Goal: Complete application form

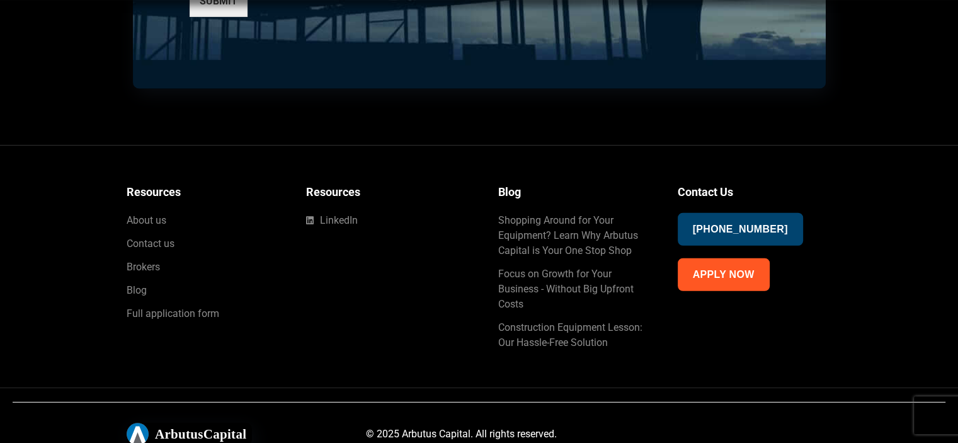
scroll to position [3349, 0]
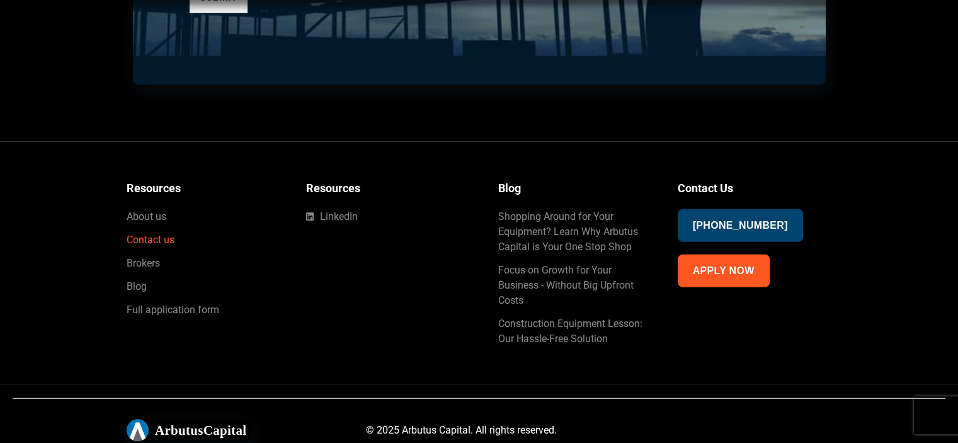
click at [164, 236] on span "Contact us" at bounding box center [151, 239] width 48 height 15
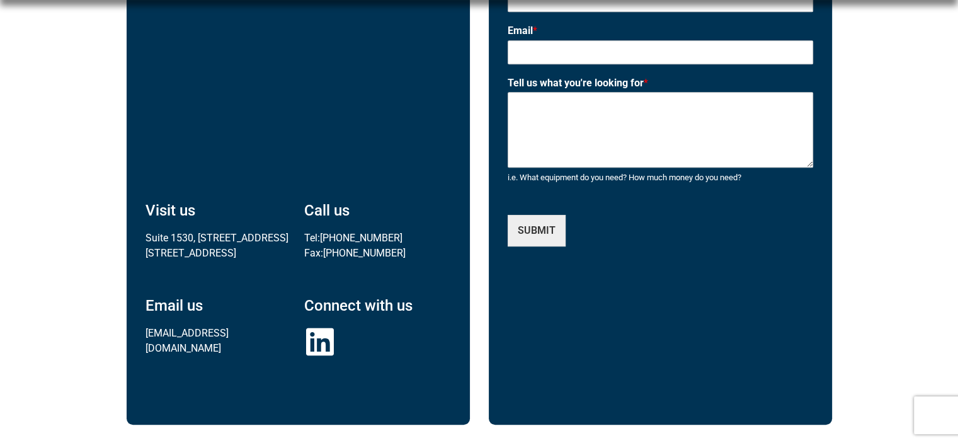
scroll to position [622, 0]
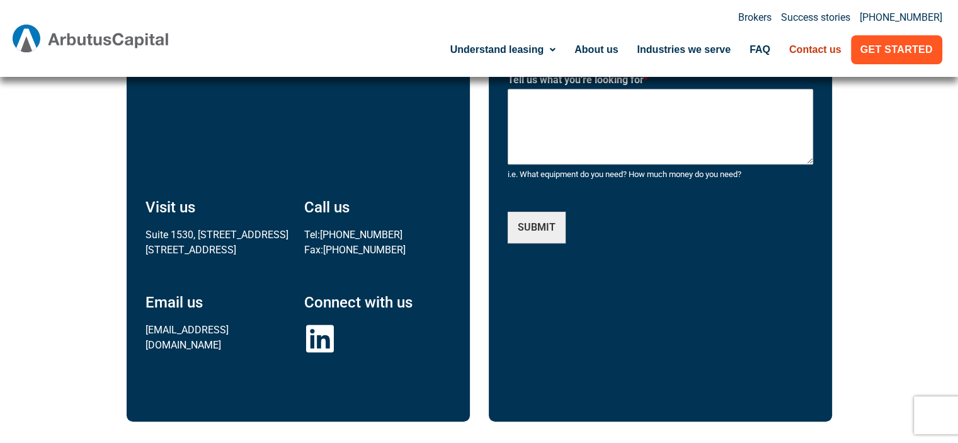
drag, startPoint x: 265, startPoint y: 304, endPoint x: 134, endPoint y: 307, distance: 131.7
click at [134, 307] on div "[GEOGRAPHIC_DATA], [GEOGRAPHIC_DATA] Visit us [STREET_ADDRESS] Call us Tel: [PH…" at bounding box center [298, 110] width 343 height 622
copy link "[EMAIL_ADDRESS][DOMAIN_NAME]"
click at [763, 13] on link "Brokers" at bounding box center [754, 18] width 33 height 10
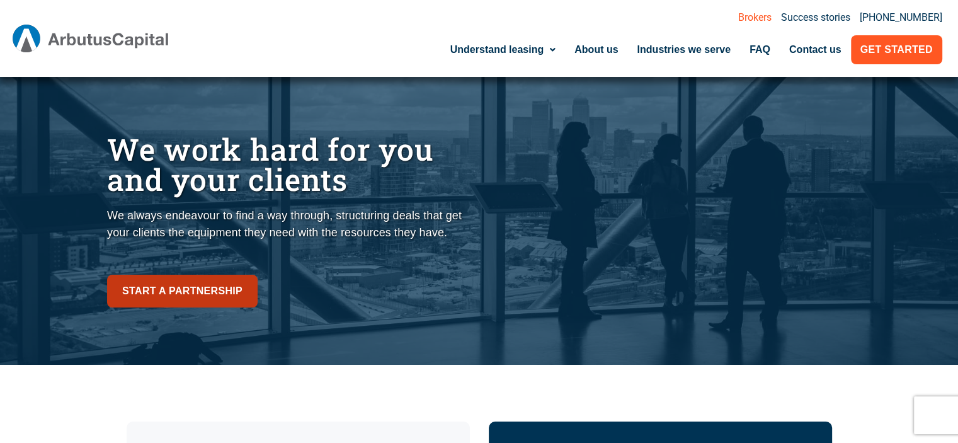
click at [160, 292] on span "Start a partnership" at bounding box center [182, 291] width 120 height 18
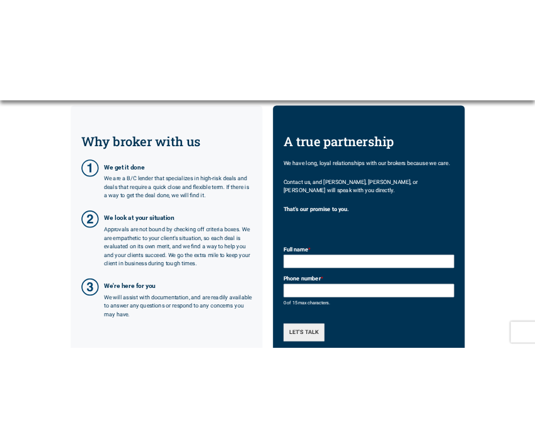
scroll to position [421, 0]
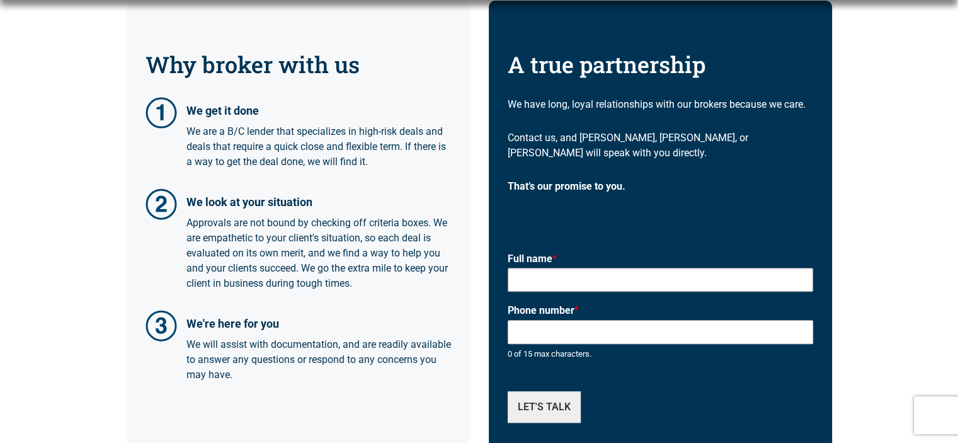
click at [574, 268] on input "Full name *" at bounding box center [660, 280] width 305 height 24
type input "Braden Corp (Credit Manager at Core Capital Group Inc)"
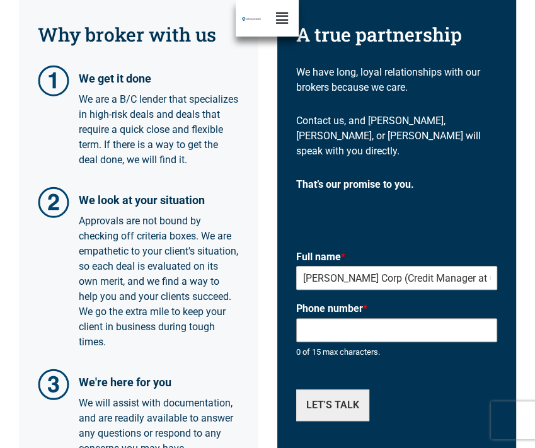
click at [334, 320] on input "Phone number *" at bounding box center [397, 330] width 202 height 24
paste input "905-466-2359"
type input "905-466-2359"
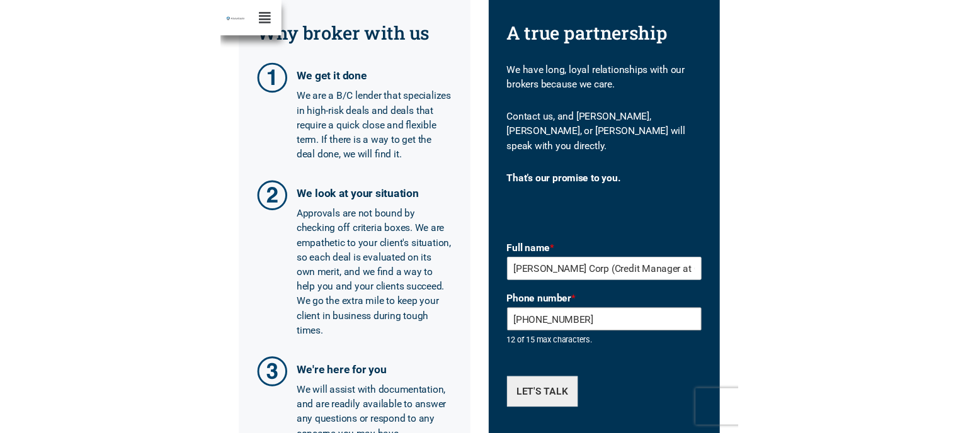
scroll to position [617, 0]
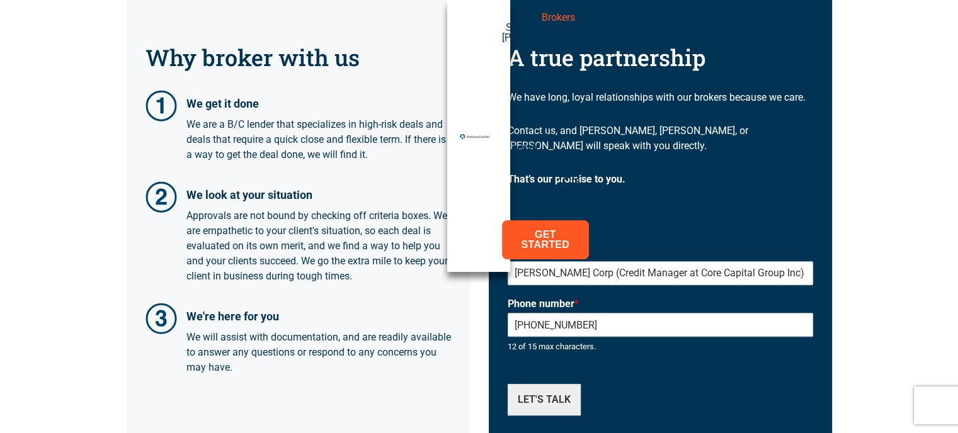
click at [676, 309] on label "Phone number *" at bounding box center [660, 304] width 305 height 13
click at [676, 313] on input "905-466-2359" at bounding box center [660, 325] width 305 height 24
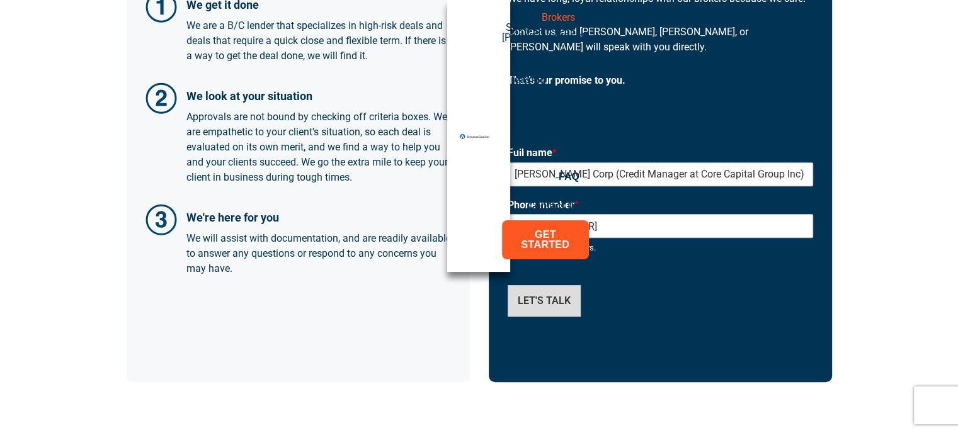
click at [540, 315] on button "LET'S TALK" at bounding box center [544, 300] width 73 height 31
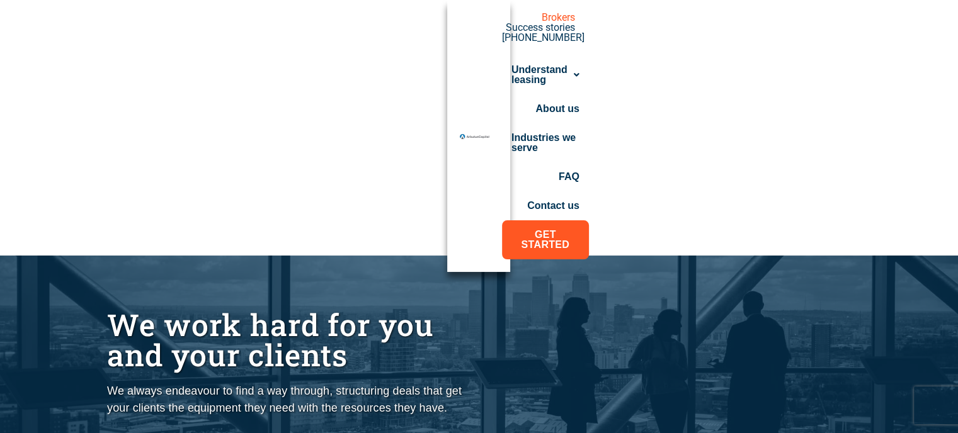
scroll to position [0, 0]
